Goal: Check status: Check status

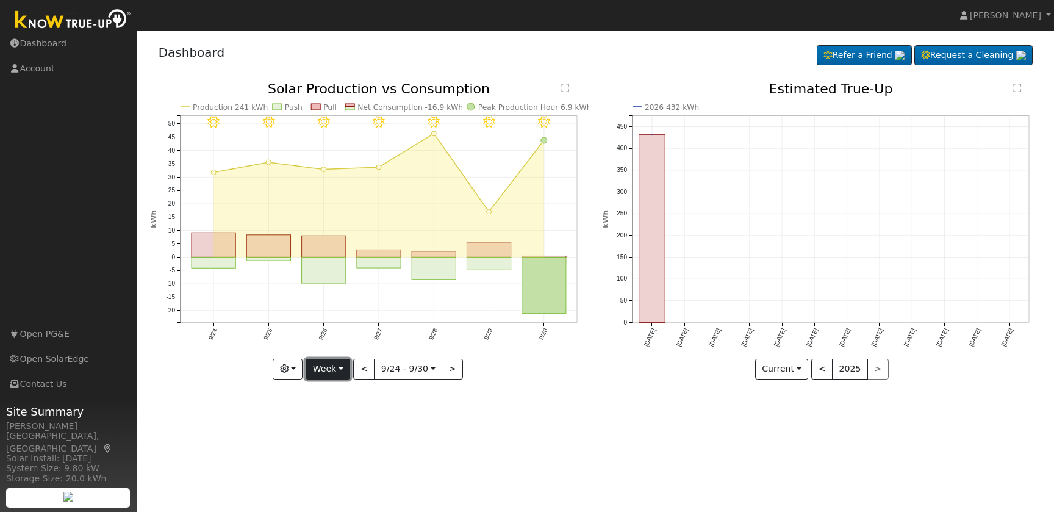
click at [342, 369] on button "Week" at bounding box center [328, 369] width 45 height 21
click at [343, 395] on link "Day" at bounding box center [348, 393] width 85 height 17
type input "[DATE]"
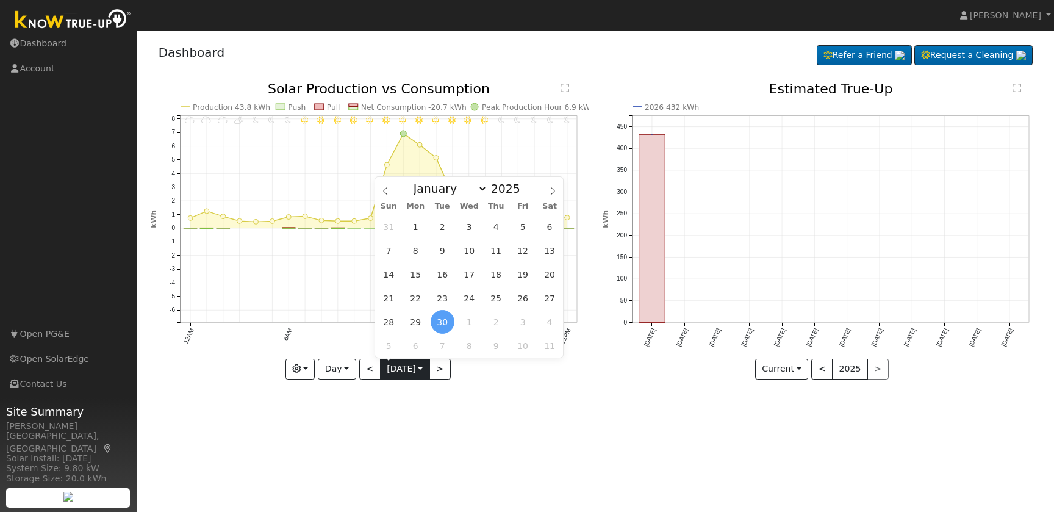
click at [403, 366] on input "[DATE]" at bounding box center [405, 369] width 49 height 20
click at [553, 190] on icon at bounding box center [553, 191] width 4 height 8
select select "9"
click at [493, 228] on span "2" at bounding box center [496, 227] width 24 height 24
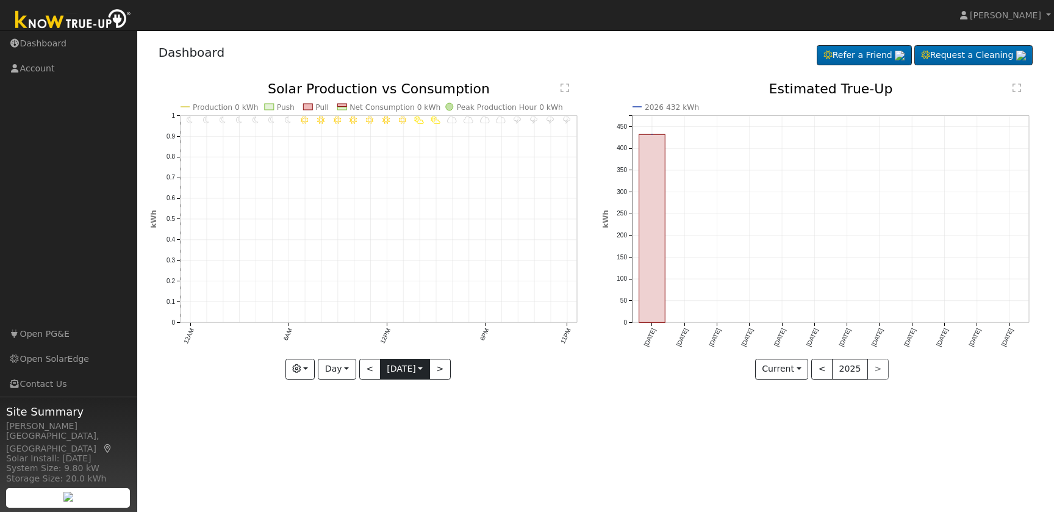
click at [421, 360] on input "[DATE]" at bounding box center [405, 369] width 49 height 20
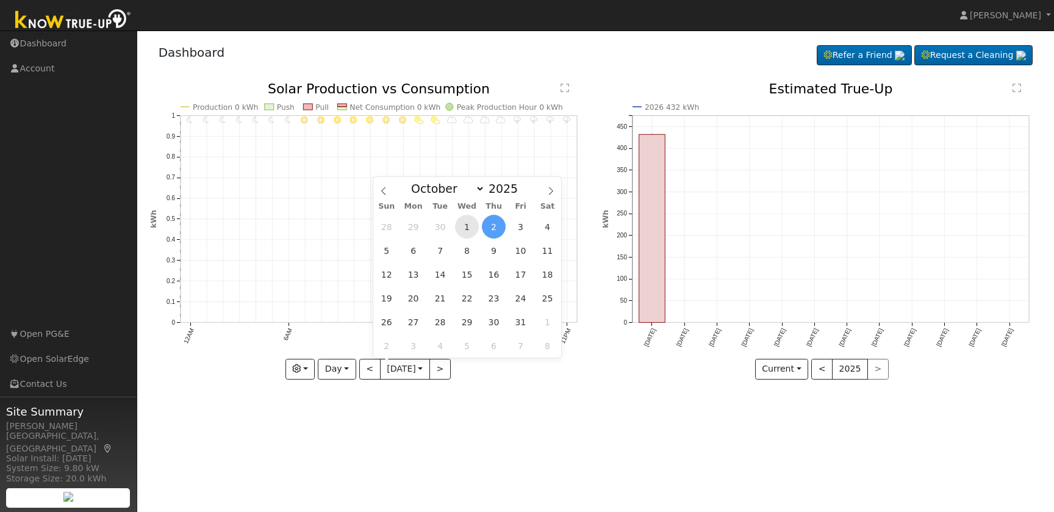
click at [463, 229] on span "1" at bounding box center [467, 227] width 24 height 24
type input "[DATE]"
